Goal: Information Seeking & Learning: Learn about a topic

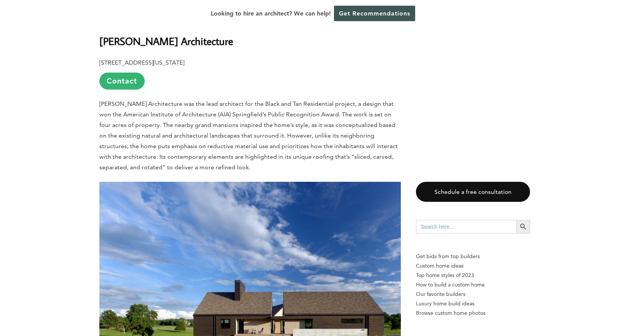
scroll to position [491, 0]
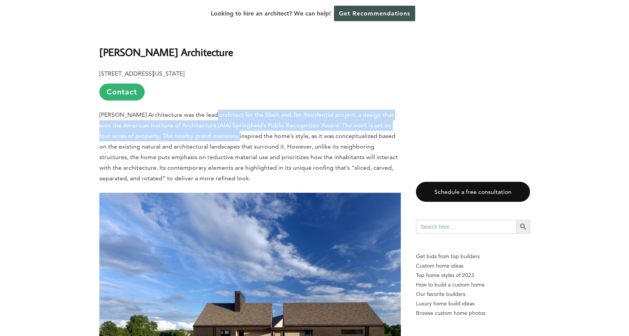
drag, startPoint x: 207, startPoint y: 118, endPoint x: 211, endPoint y: 141, distance: 23.0
click at [211, 141] on p "[PERSON_NAME] Architecture was the lead architect for the Black and Tan Residen…" at bounding box center [249, 147] width 301 height 74
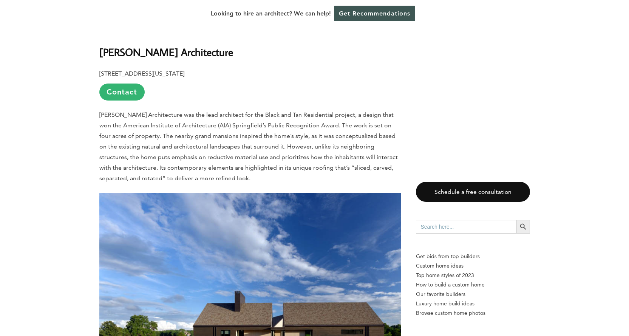
click at [221, 156] on span "[PERSON_NAME] Architecture was the lead architect for the Black and Tan Residen…" at bounding box center [248, 146] width 298 height 71
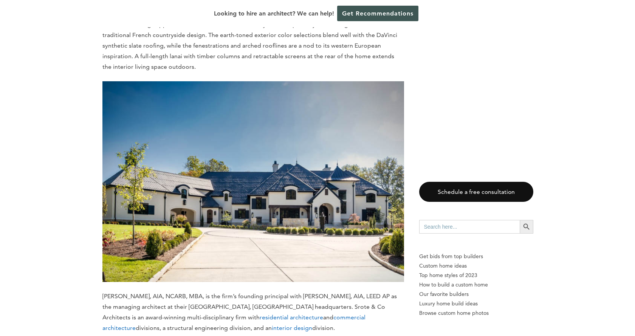
scroll to position [3173, 0]
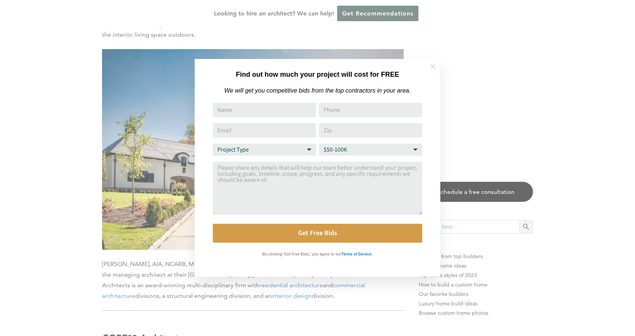
click at [433, 68] on icon at bounding box center [432, 66] width 8 height 8
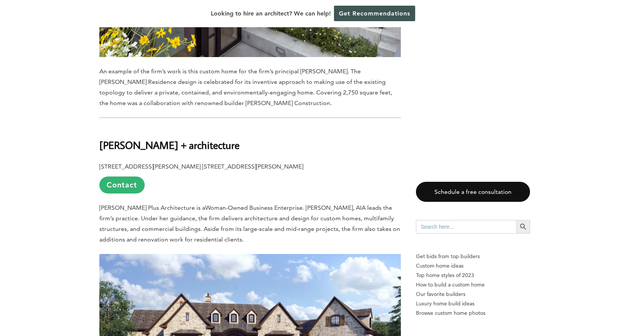
scroll to position [5439, 0]
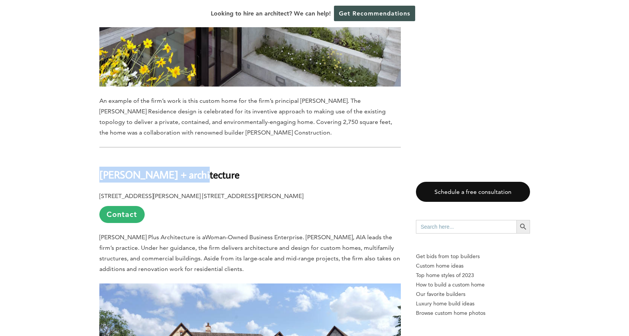
drag, startPoint x: 95, startPoint y: 137, endPoint x: 220, endPoint y: 137, distance: 124.6
copy b "[PERSON_NAME] + architecture"
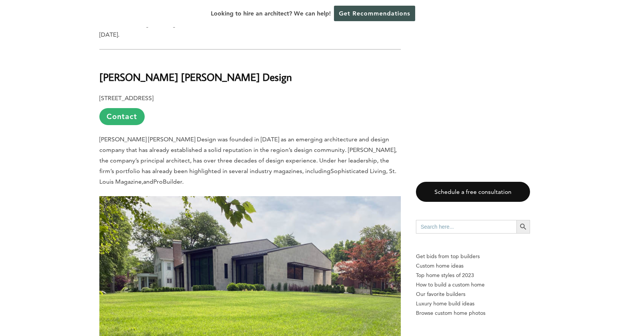
scroll to position [6723, 0]
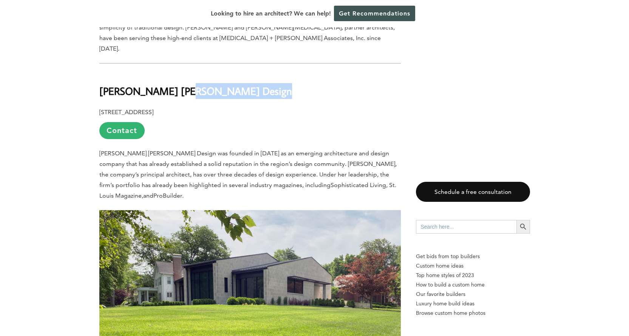
drag, startPoint x: 91, startPoint y: 48, endPoint x: 180, endPoint y: 36, distance: 89.5
click at [182, 73] on h2 "[PERSON_NAME] [PERSON_NAME] Design" at bounding box center [249, 86] width 301 height 26
drag, startPoint x: 182, startPoint y: 37, endPoint x: 101, endPoint y: 40, distance: 80.9
click at [99, 73] on h2 "[PERSON_NAME] [PERSON_NAME] Design" at bounding box center [249, 86] width 301 height 26
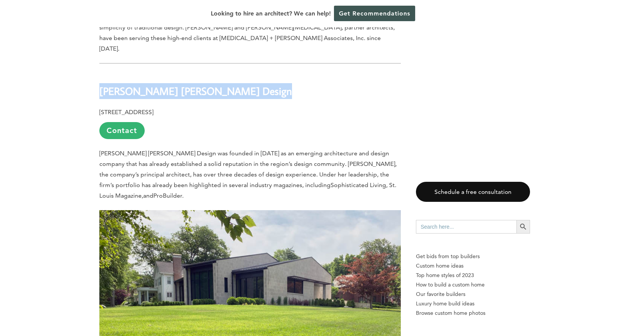
copy div "[PERSON_NAME] [PERSON_NAME] Design"
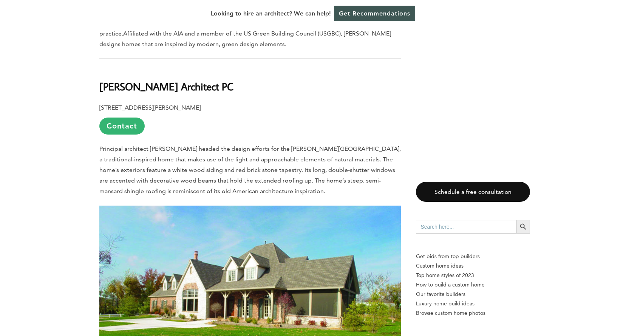
scroll to position [9140, 0]
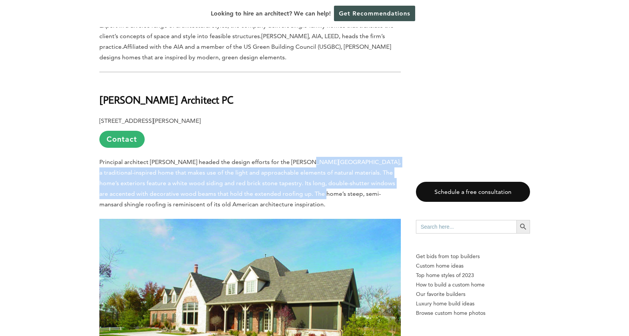
drag, startPoint x: 302, startPoint y: 108, endPoint x: 312, endPoint y: 137, distance: 31.4
click at [312, 158] on span "Principal architect [PERSON_NAME] headed the design efforts for the [PERSON_NAM…" at bounding box center [249, 182] width 301 height 49
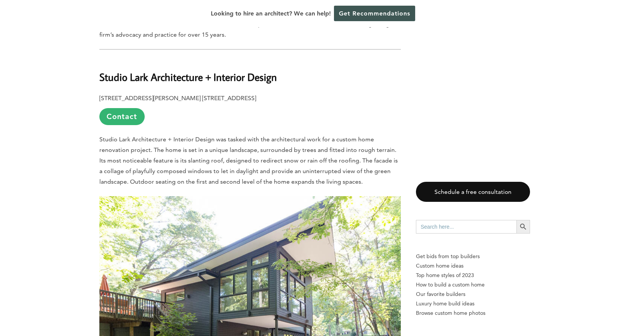
scroll to position [7932, 0]
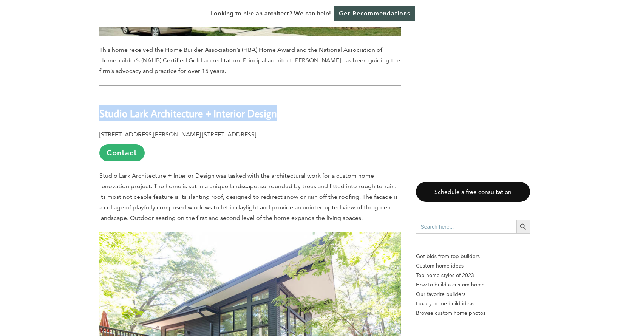
drag, startPoint x: 99, startPoint y: 56, endPoint x: 281, endPoint y: 57, distance: 182.4
click at [281, 95] on h2 "Studio Lark Architecture + Interior Design" at bounding box center [249, 108] width 301 height 26
copy b "Studio Lark Architecture + Interior Design"
